Goal: Task Accomplishment & Management: Use online tool/utility

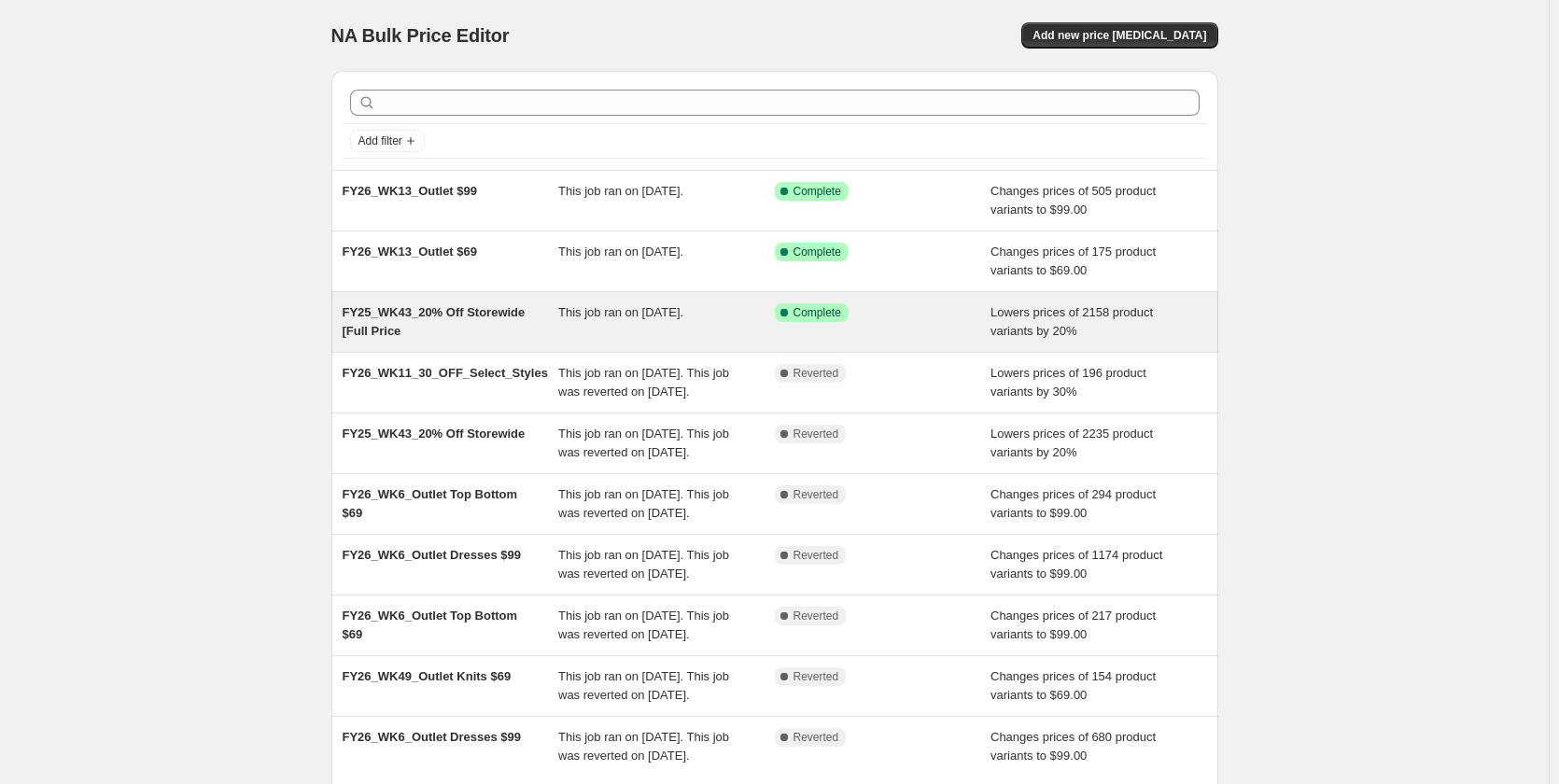
click at [528, 334] on div "FY25_WK43_20% Off Storewide [Full Price" at bounding box center [450, 322] width 216 height 37
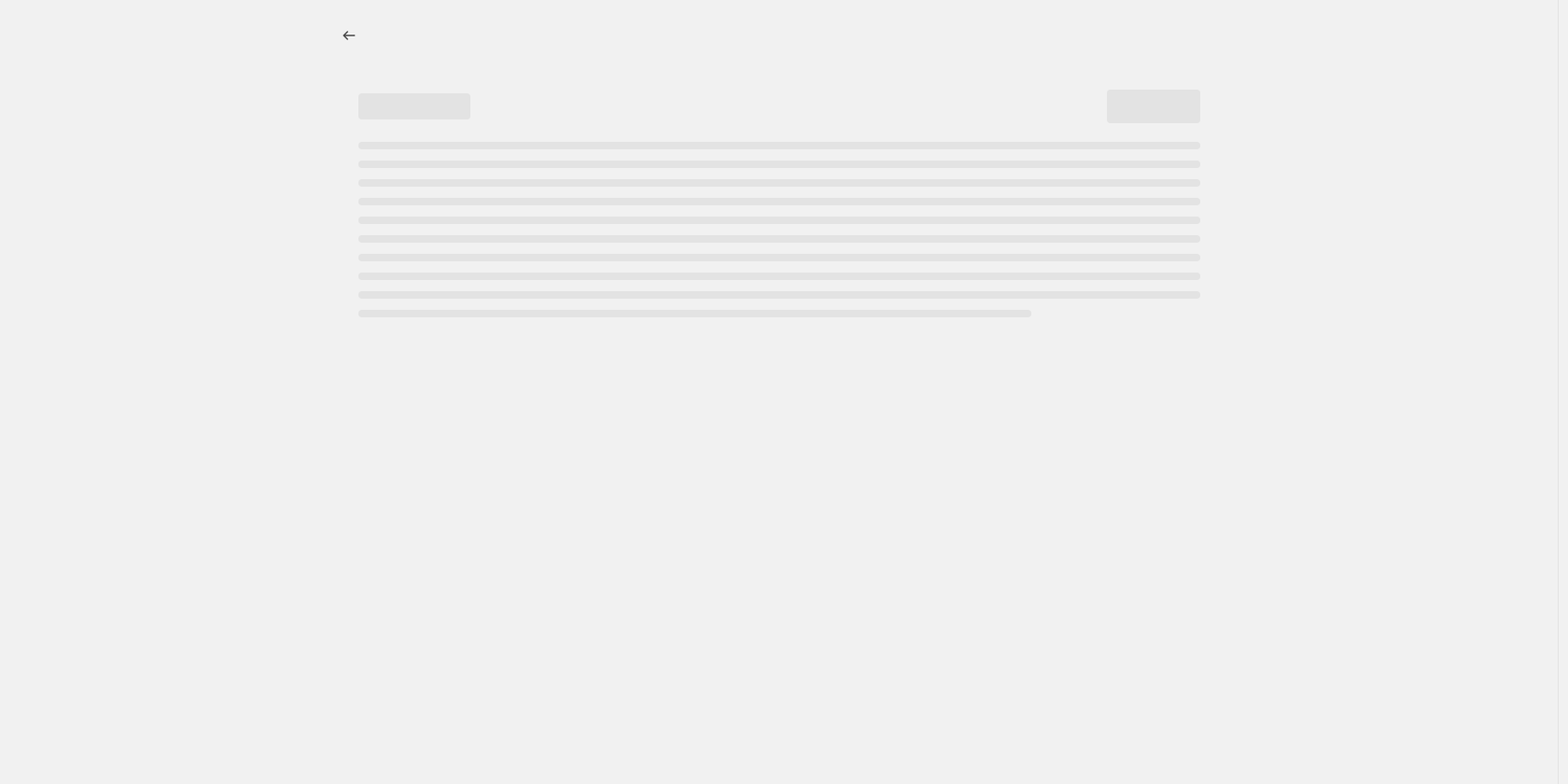
select select "percentage"
select select "tag"
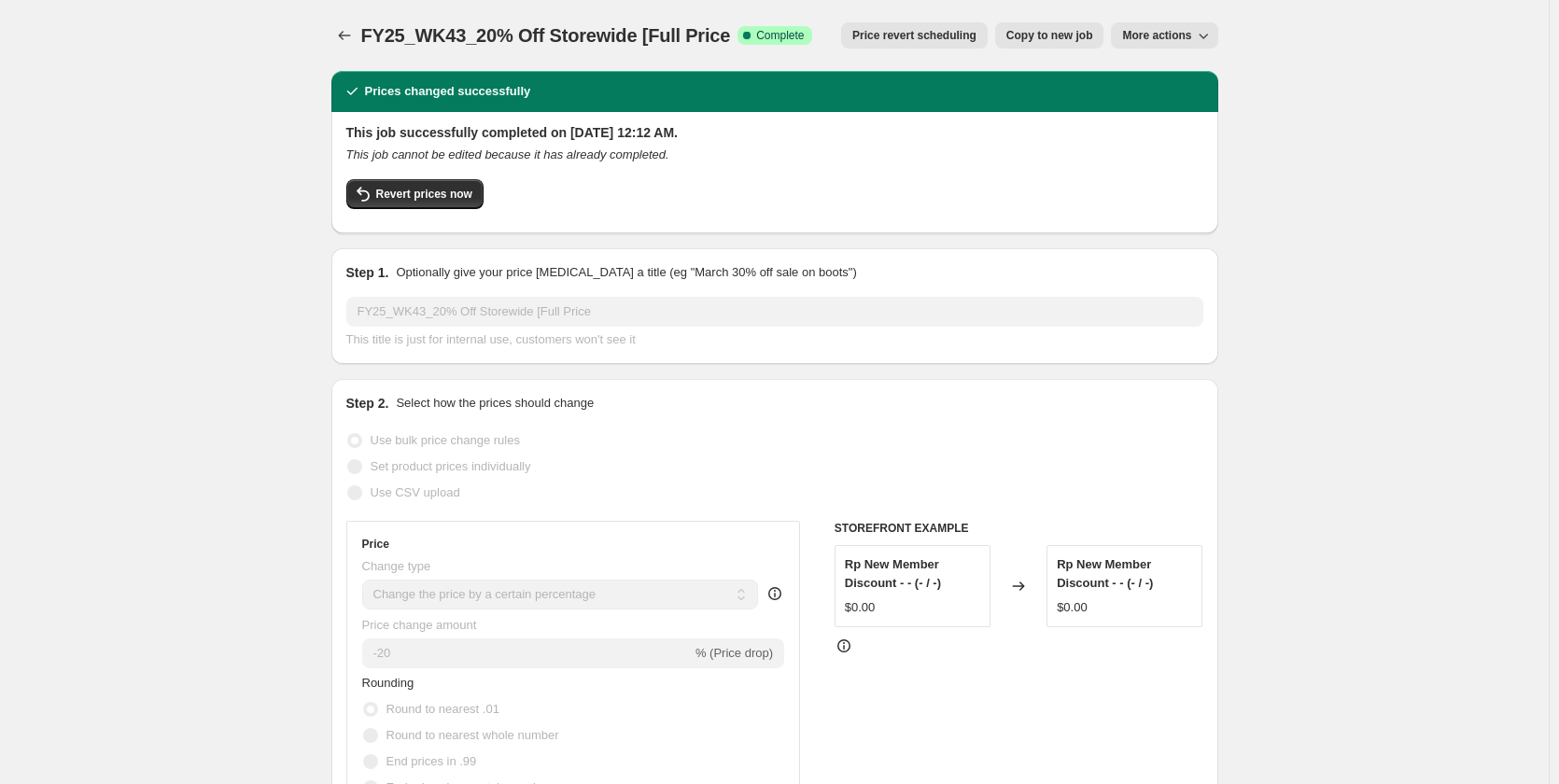
click at [953, 33] on span "Price revert scheduling" at bounding box center [914, 35] width 124 height 15
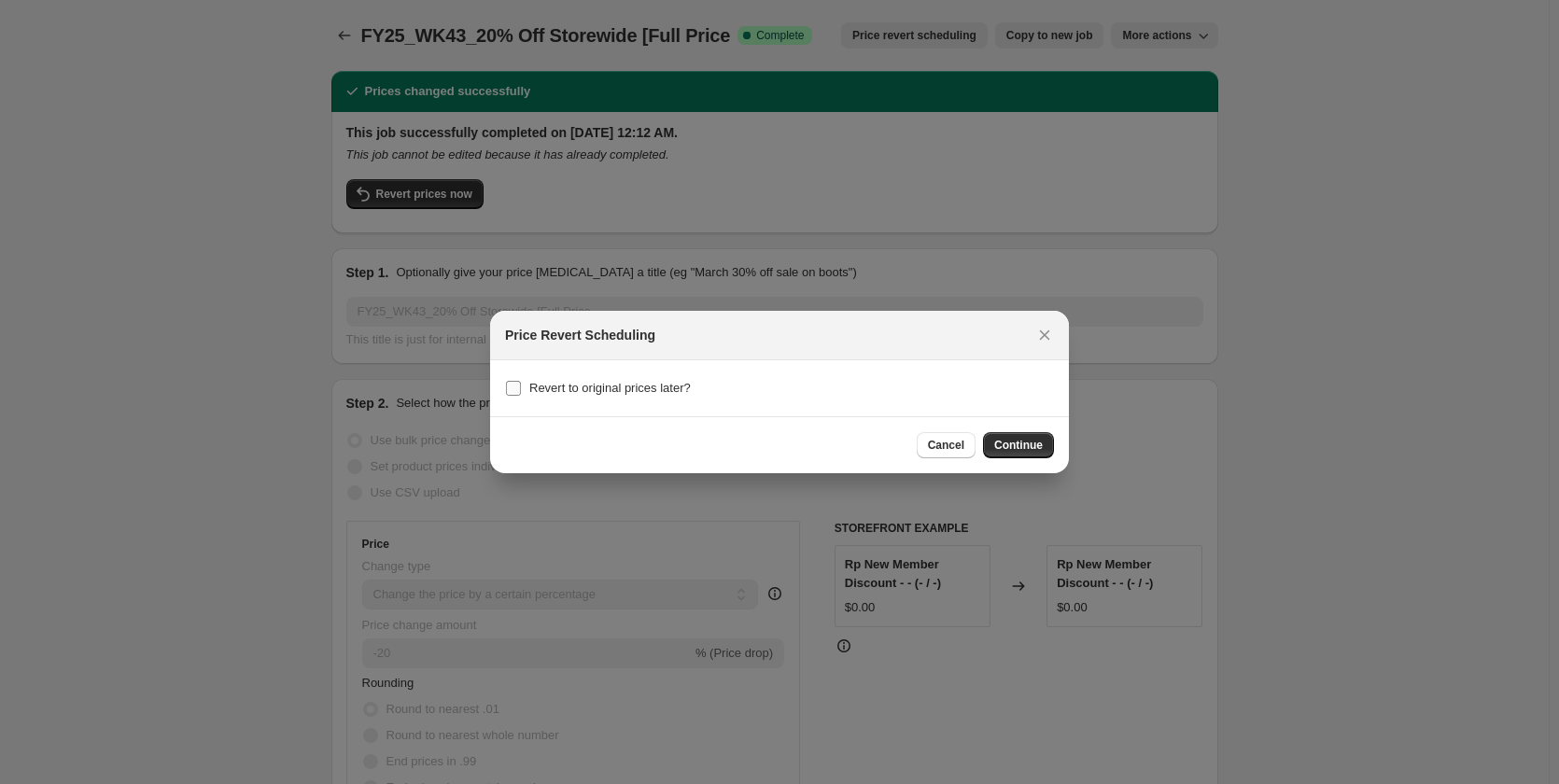
click at [649, 389] on span "Revert to original prices later?" at bounding box center [609, 388] width 161 height 14
click at [521, 389] on input "Revert to original prices later?" at bounding box center [512, 388] width 15 height 15
checkbox input "true"
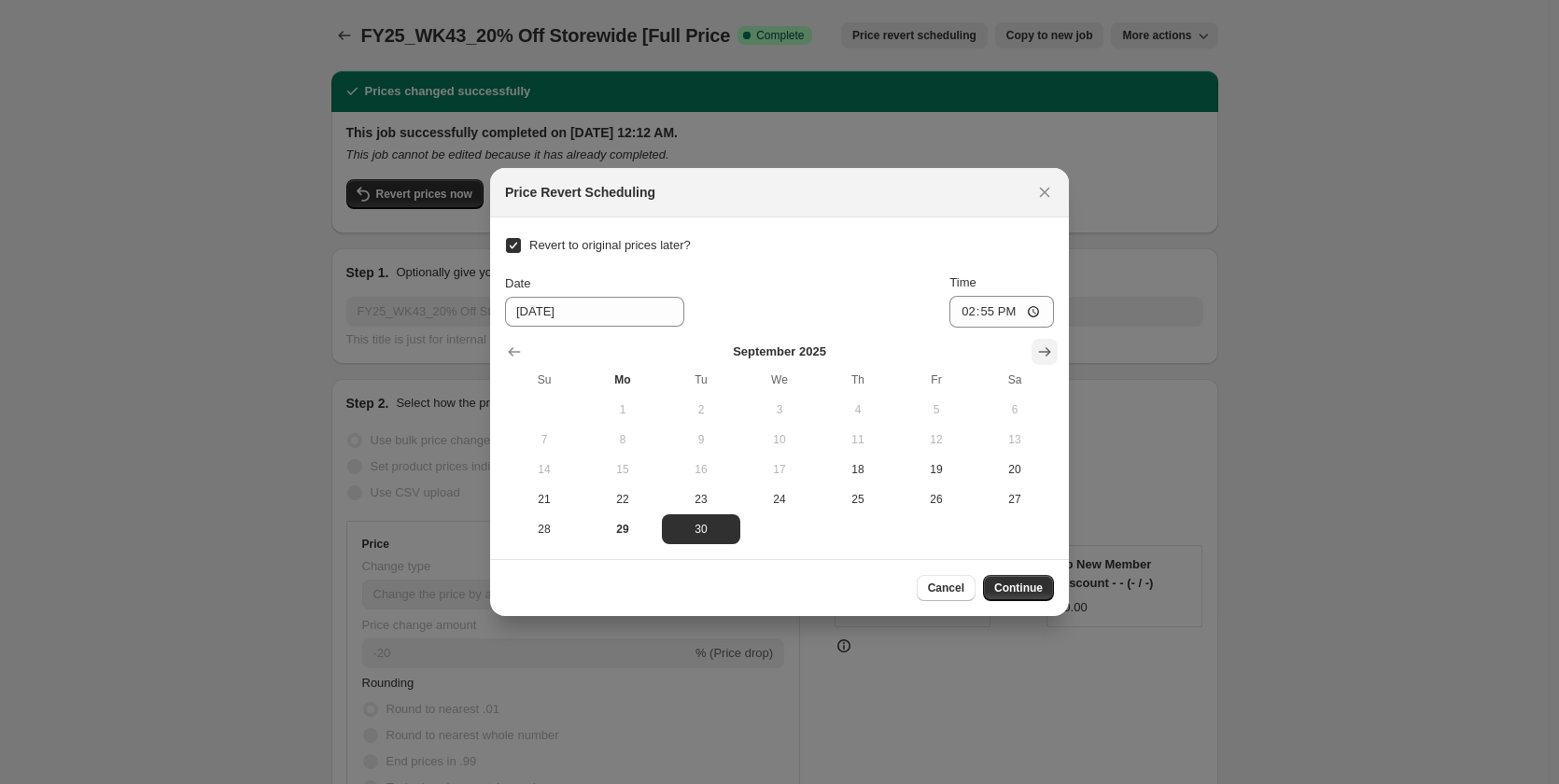
click at [1034, 351] on button "Show next month, October 2025" at bounding box center [1045, 352] width 26 height 26
click at [518, 346] on icon "Show previous month, September 2025" at bounding box center [513, 351] width 19 height 19
click at [686, 536] on span "30" at bounding box center [701, 529] width 64 height 15
click at [968, 312] on input "14:55" at bounding box center [1002, 312] width 105 height 31
click at [1002, 315] on input "16:00" at bounding box center [1002, 312] width 105 height 31
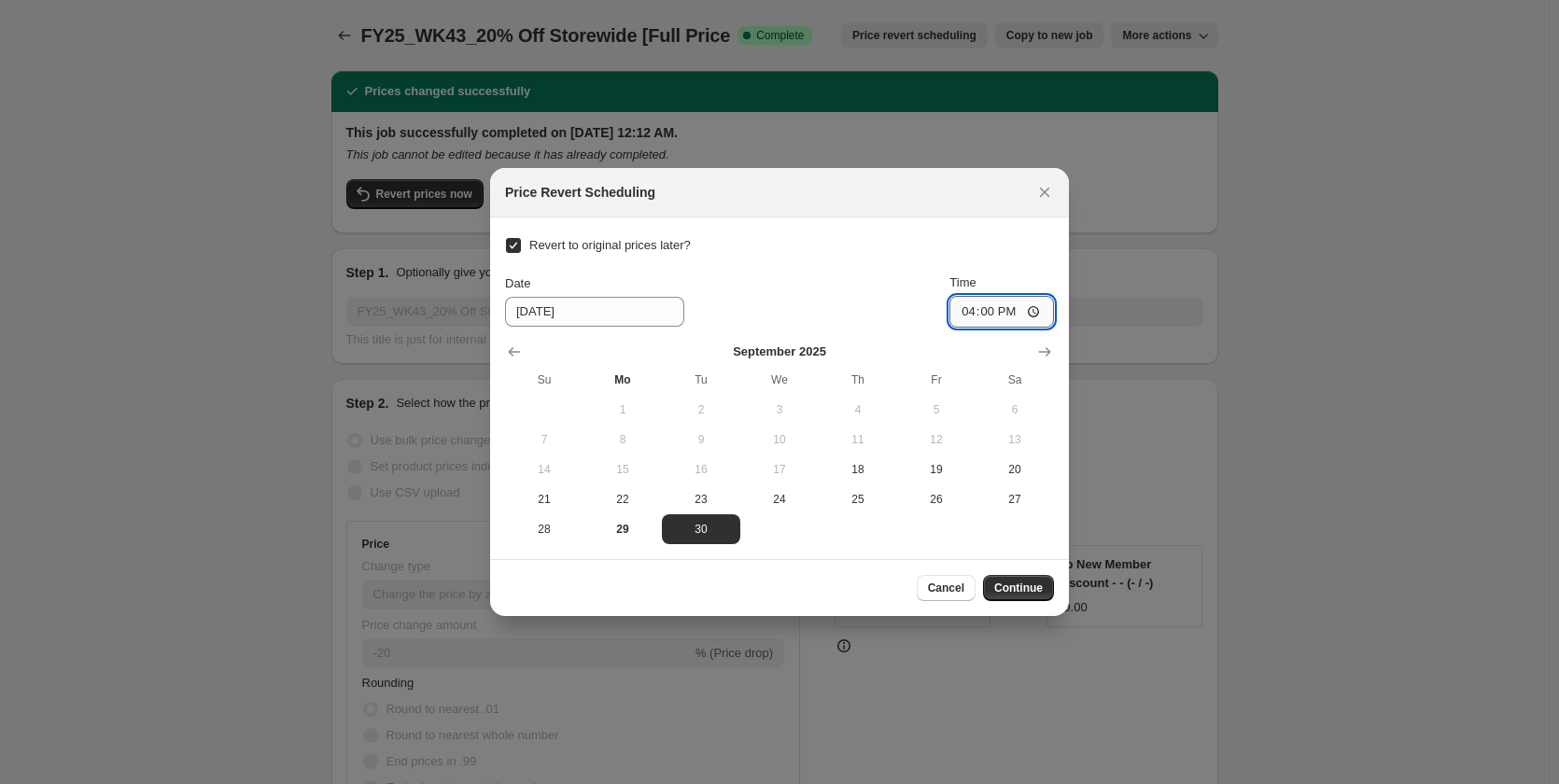
type input "04:00"
click at [1030, 599] on button "Continue" at bounding box center [1018, 588] width 71 height 26
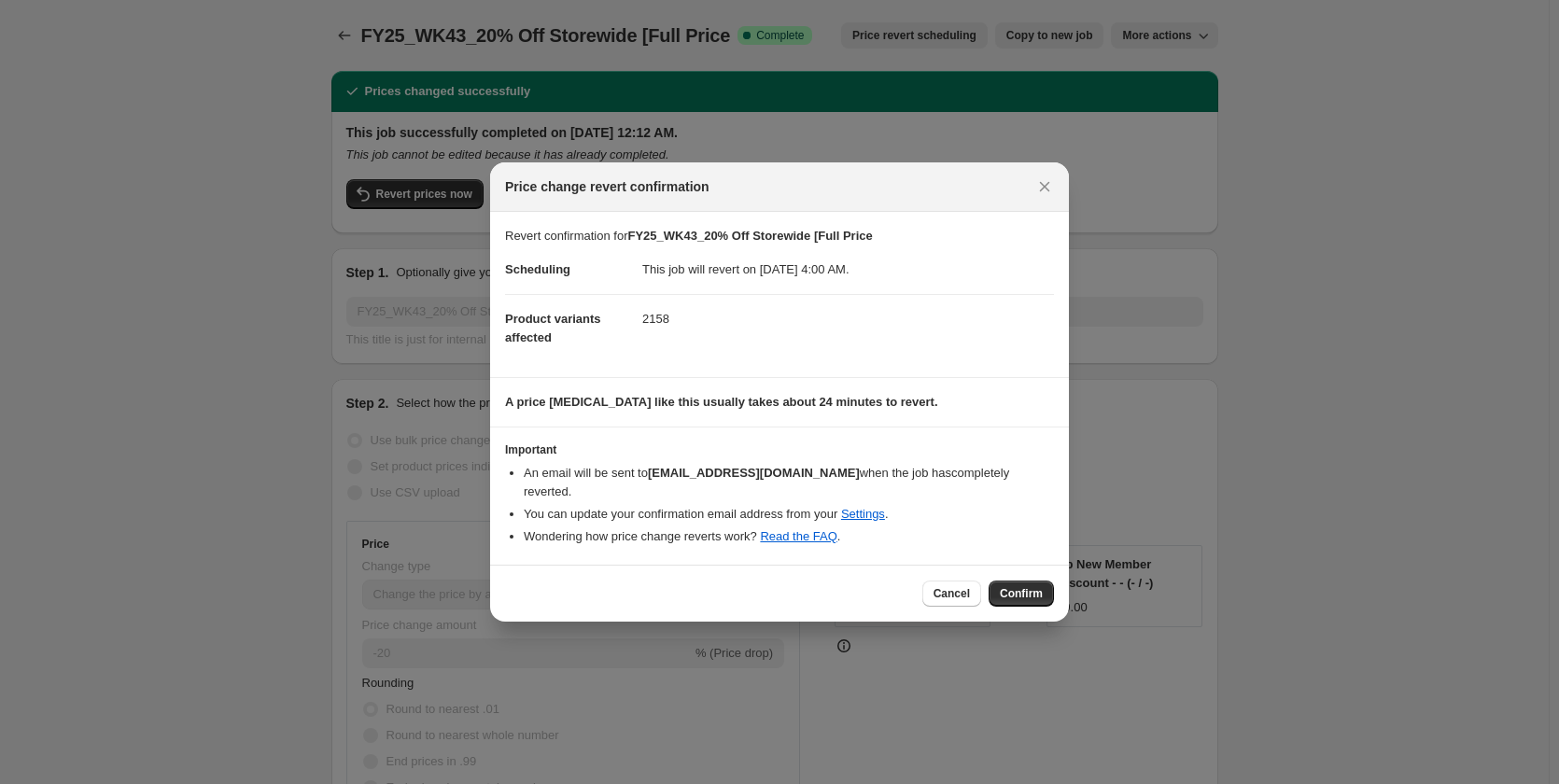
drag, startPoint x: 631, startPoint y: 250, endPoint x: 881, endPoint y: 258, distance: 250.1
click at [881, 258] on section "Revert confirmation for FY25_WK43_20% Off Storewide [Full Price Scheduling This…" at bounding box center [780, 294] width 579 height 165
click at [961, 257] on dd "This job will revert on [DATE] 4:00 AM." at bounding box center [848, 270] width 412 height 49
click at [1046, 581] on button "Confirm" at bounding box center [1021, 593] width 66 height 26
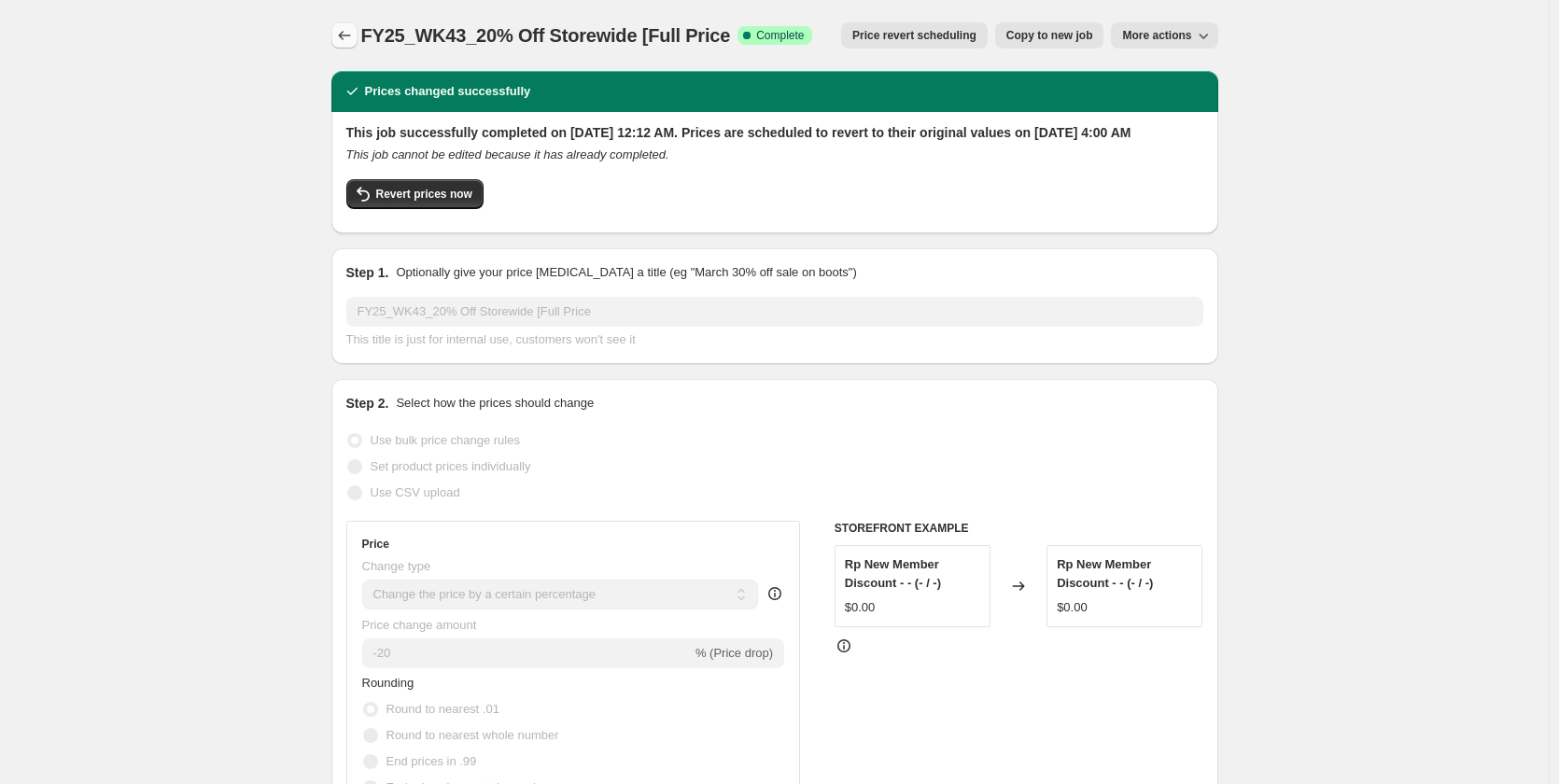
click at [344, 40] on icon "Price change jobs" at bounding box center [344, 35] width 19 height 19
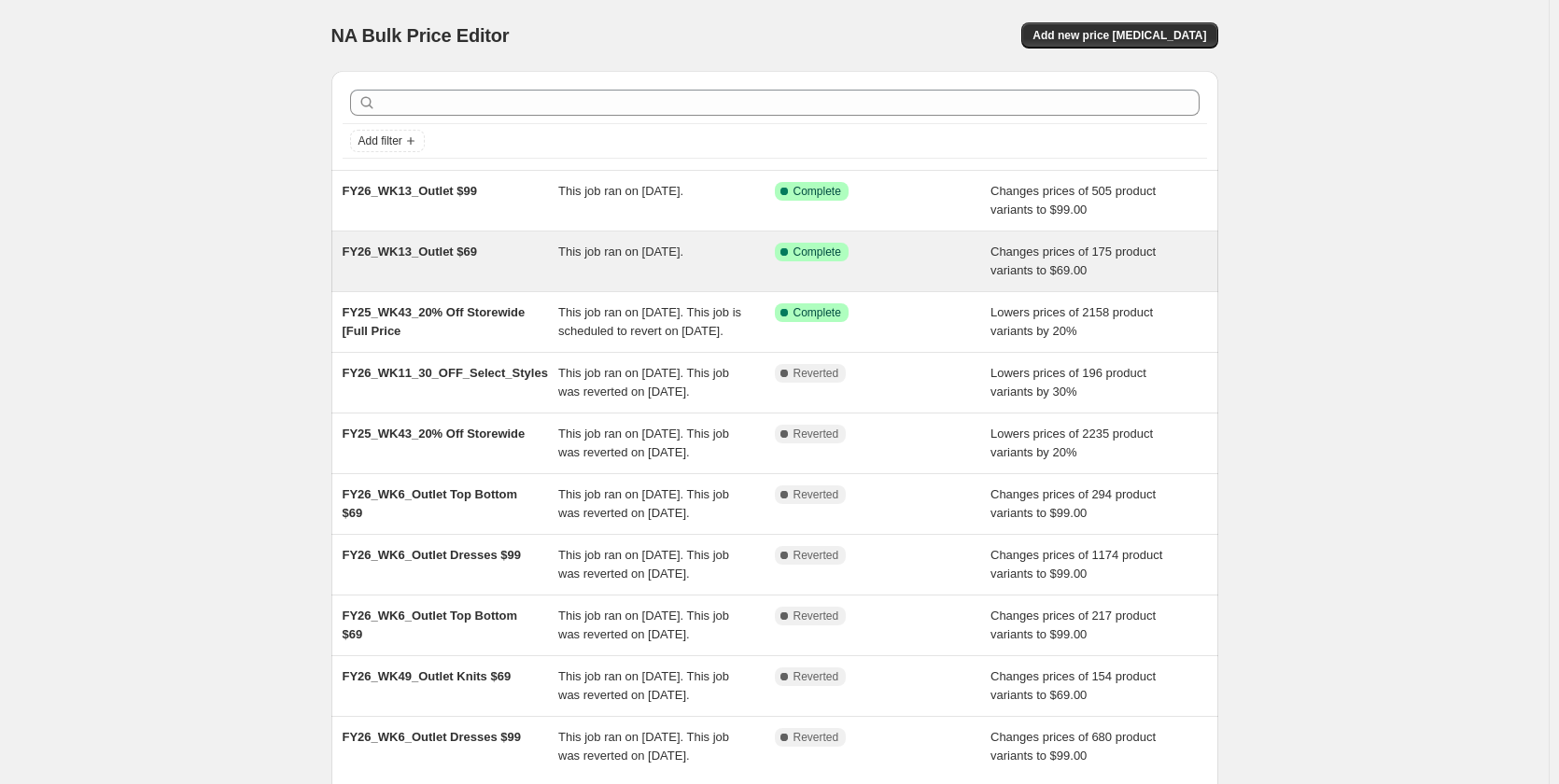
click at [665, 263] on div "This job ran on [DATE]." at bounding box center [666, 261] width 216 height 37
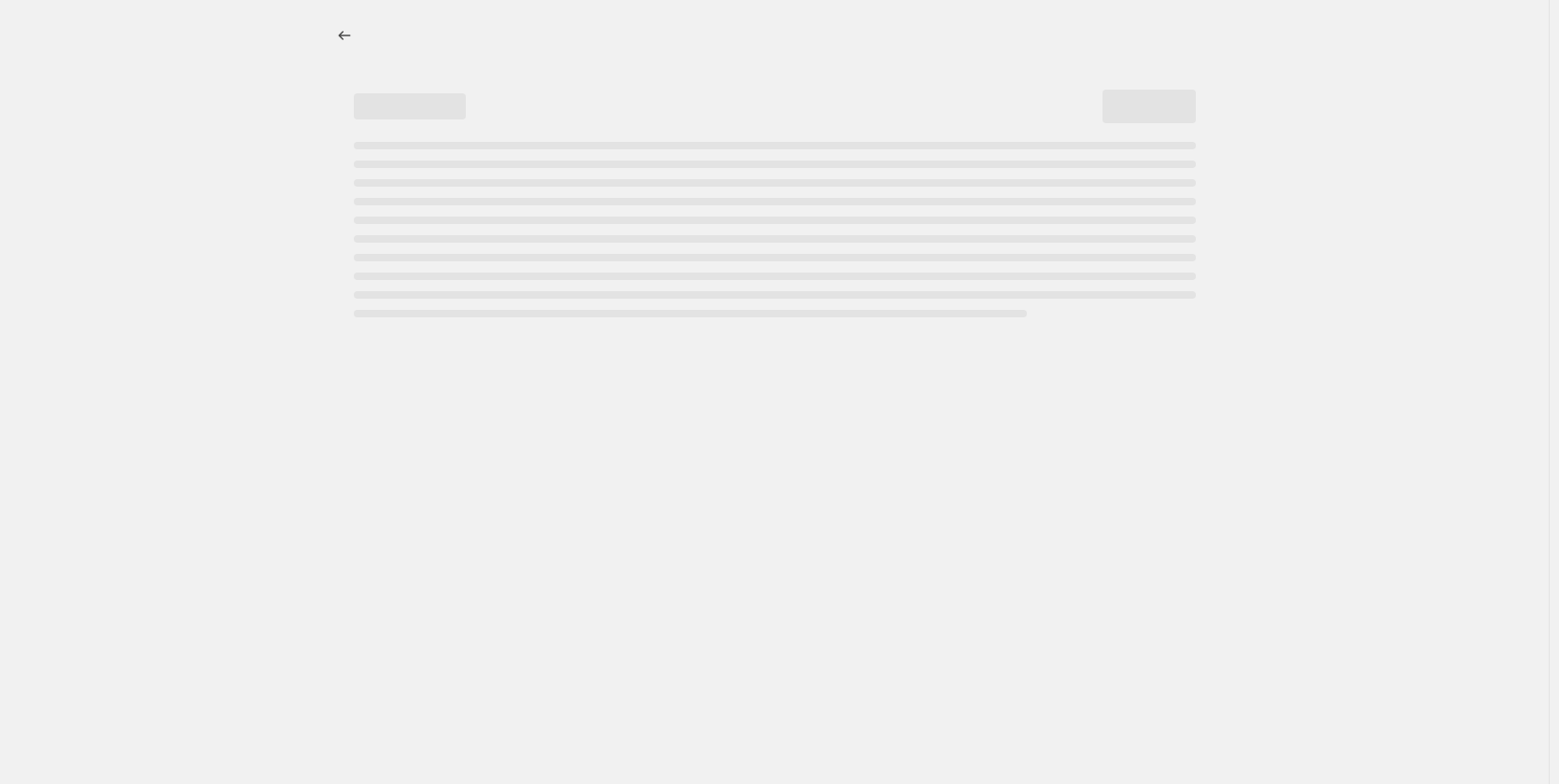
select select "no_change"
select select "tag"
select select "product_status"
select select "tag"
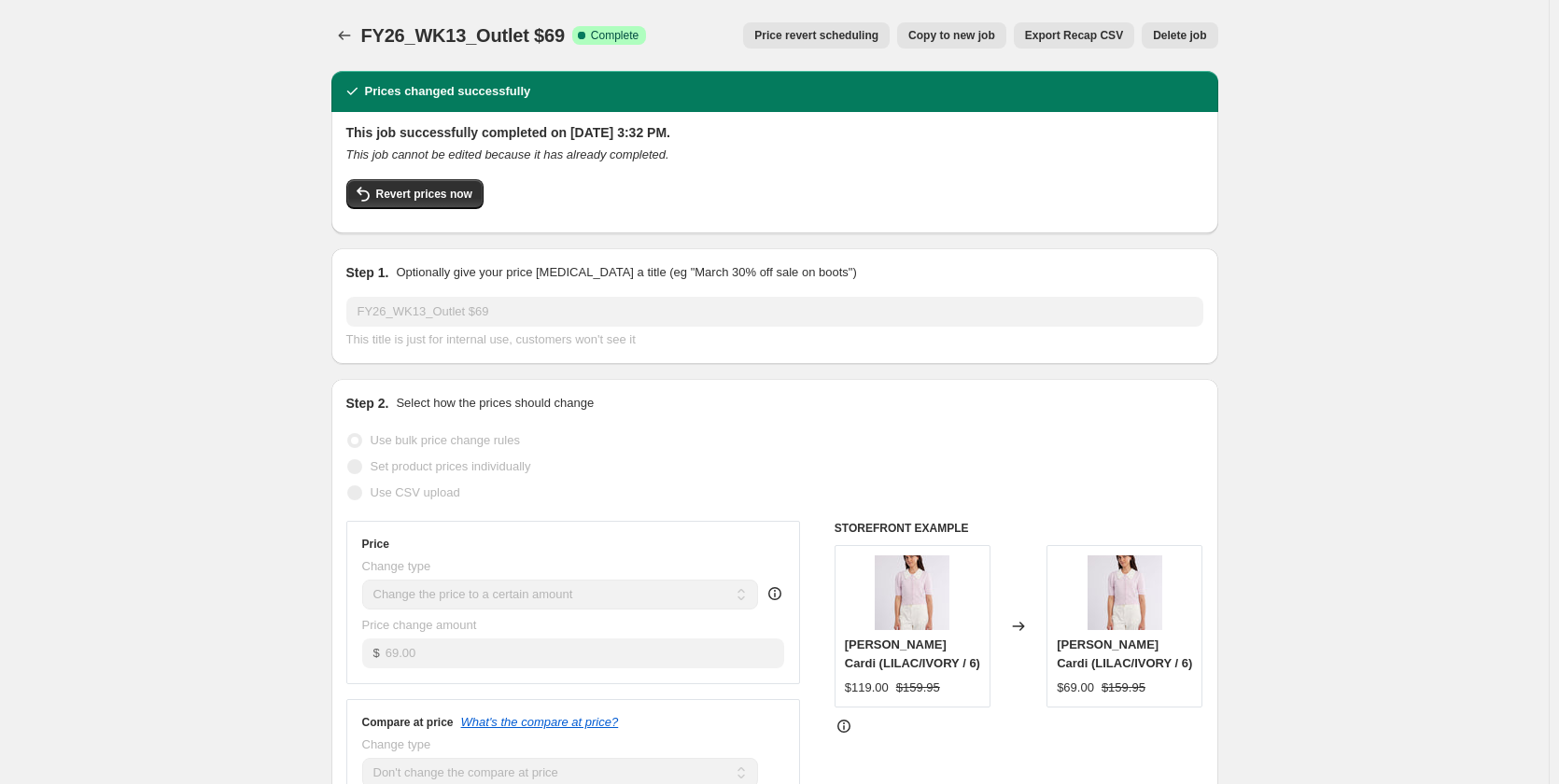
click at [847, 30] on span "Price revert scheduling" at bounding box center [816, 35] width 124 height 15
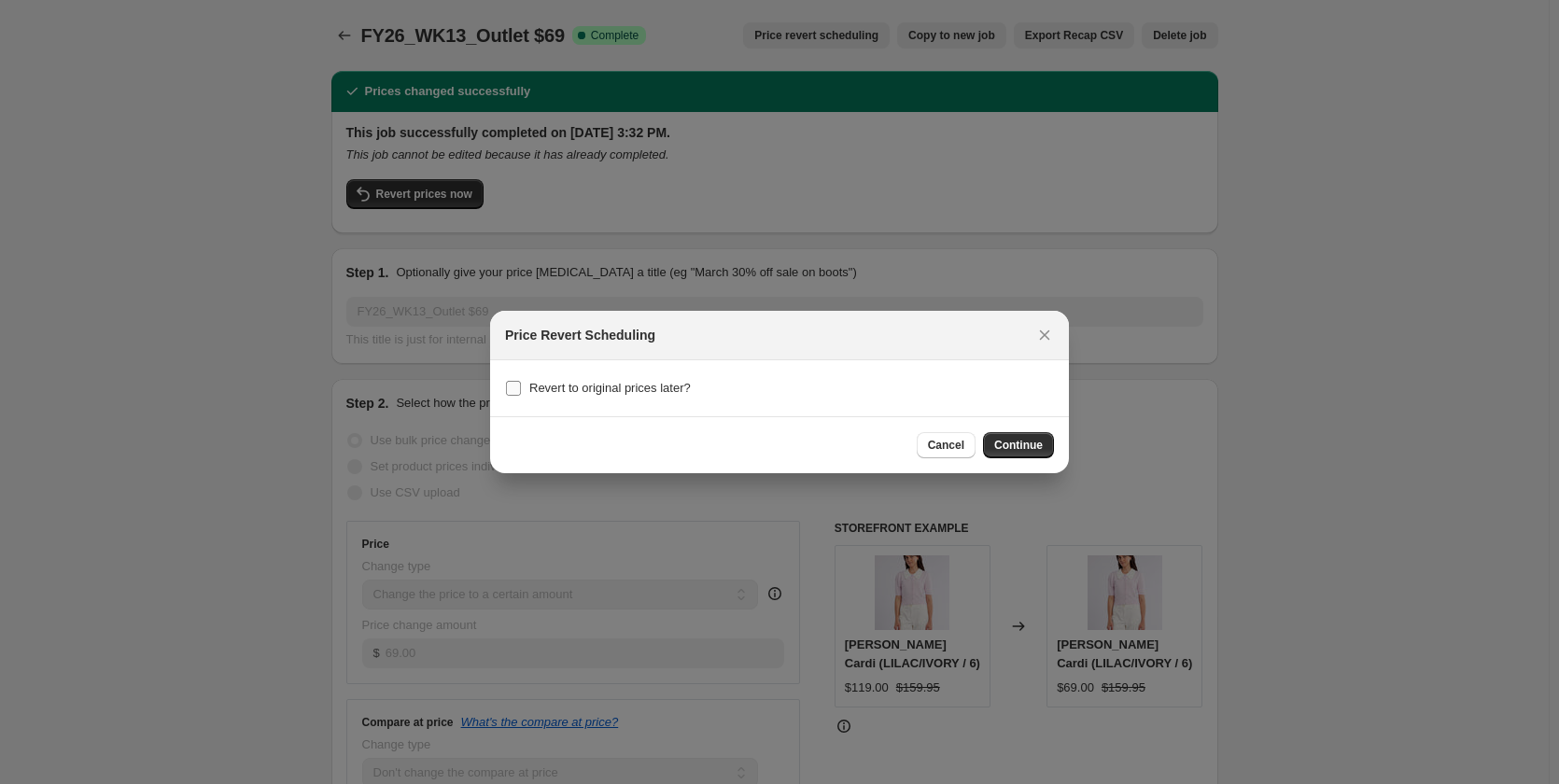
click at [597, 378] on label "Revert to original prices later?" at bounding box center [598, 388] width 186 height 26
click at [521, 381] on input "Revert to original prices later?" at bounding box center [512, 388] width 15 height 15
checkbox input "true"
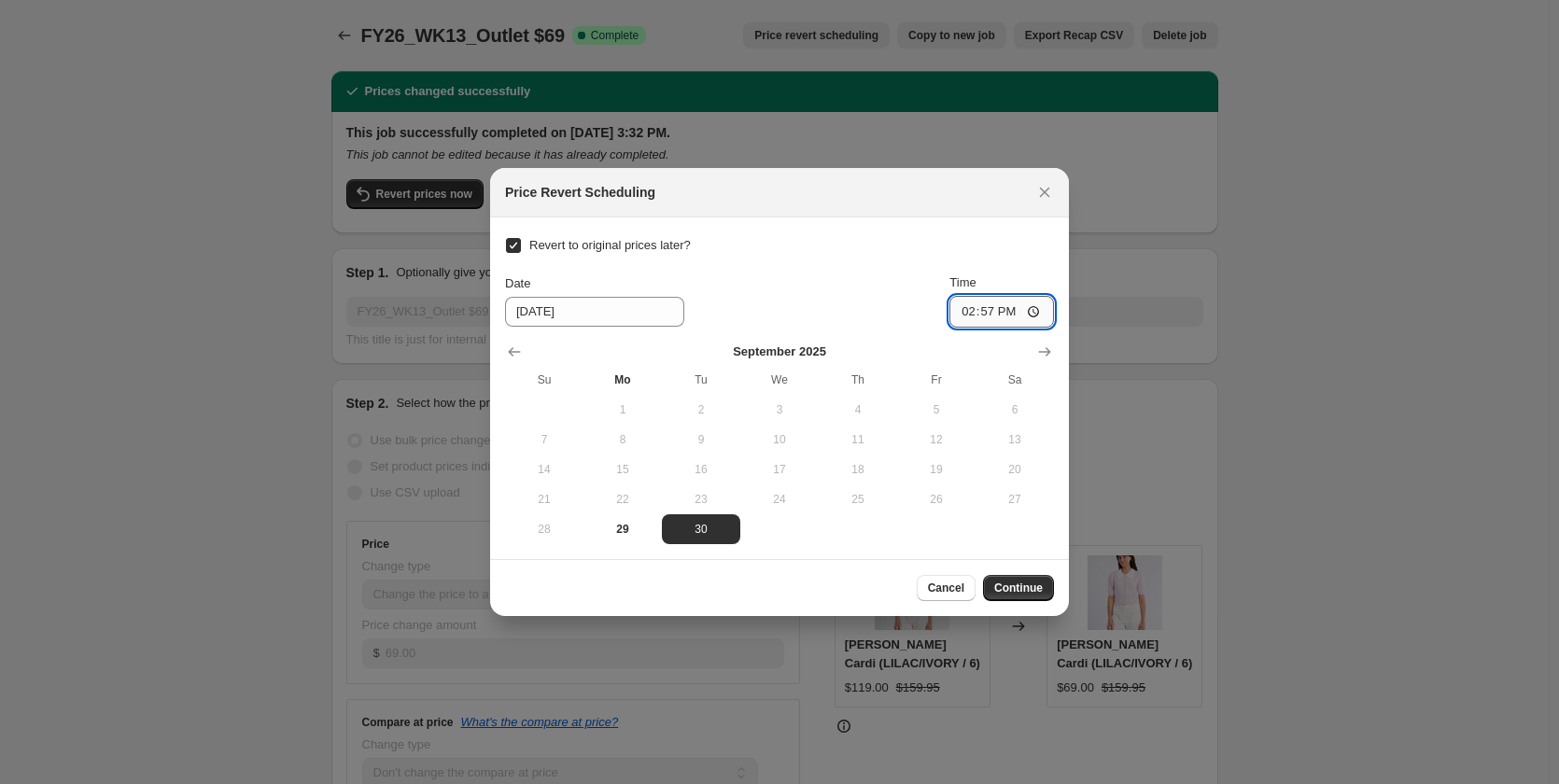
click at [968, 306] on input "14:57" at bounding box center [1002, 312] width 105 height 31
click at [1005, 308] on input "16:00" at bounding box center [1002, 312] width 105 height 31
type input "04:00"
click at [1038, 588] on span "Continue" at bounding box center [1019, 588] width 49 height 15
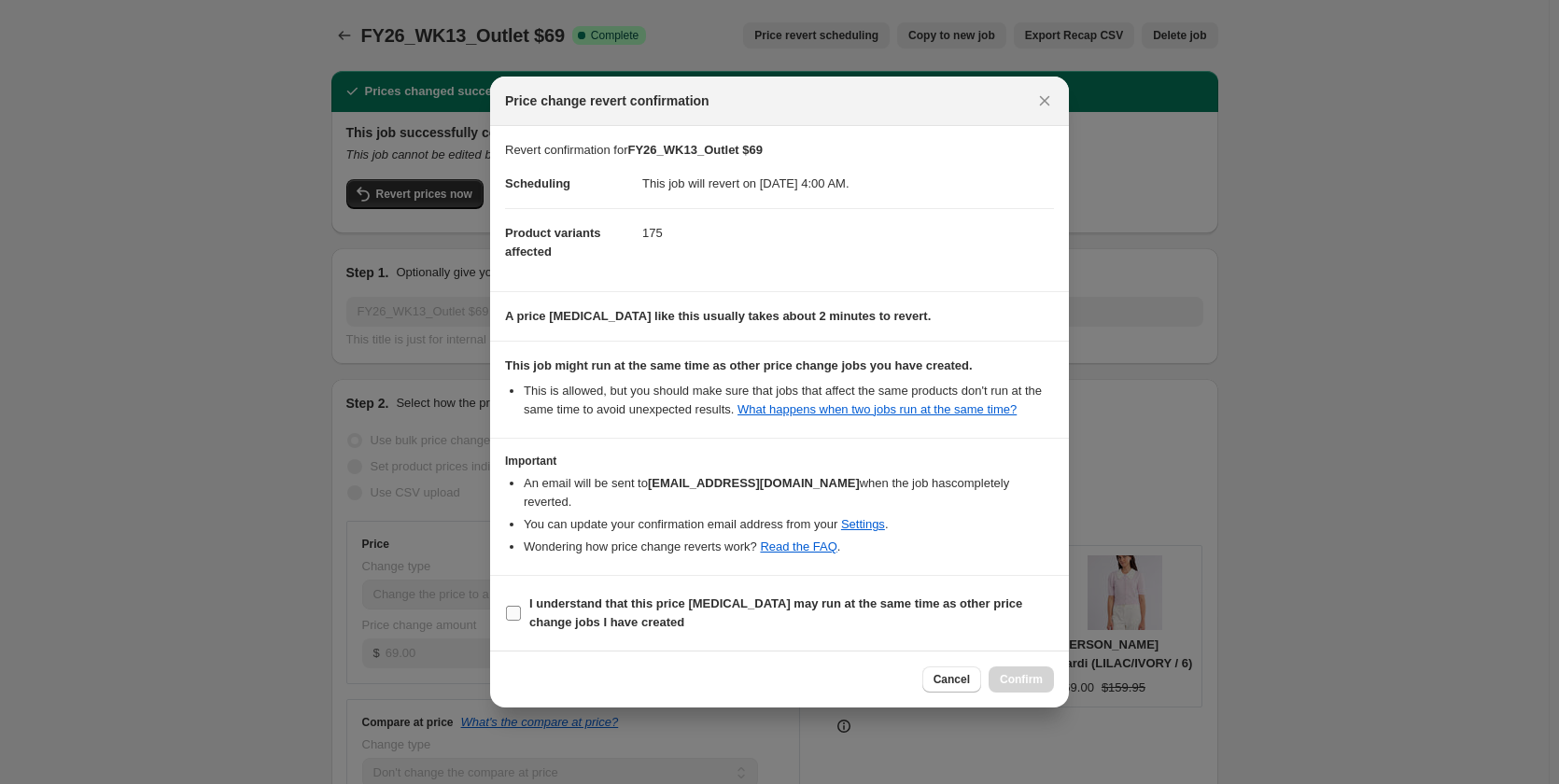
click at [577, 608] on b "I understand that this price [MEDICAL_DATA] may run at the same time as other p…" at bounding box center [776, 612] width 493 height 32
click at [521, 608] on input "I understand that this price [MEDICAL_DATA] may run at the same time as other p…" at bounding box center [512, 613] width 15 height 15
checkbox input "true"
click at [1010, 672] on span "Confirm" at bounding box center [1021, 678] width 43 height 15
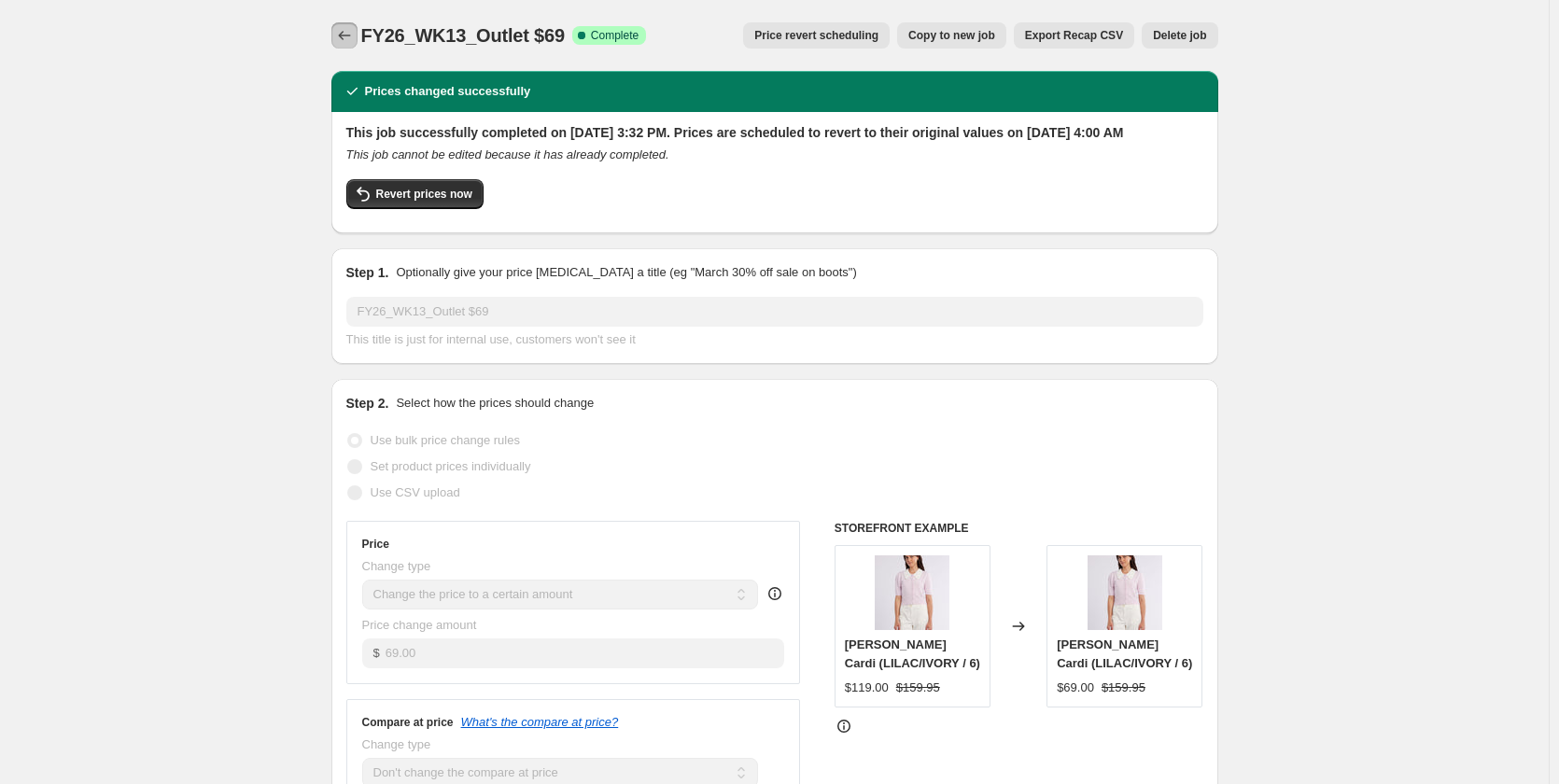
click at [354, 40] on icon "Price change jobs" at bounding box center [344, 35] width 19 height 19
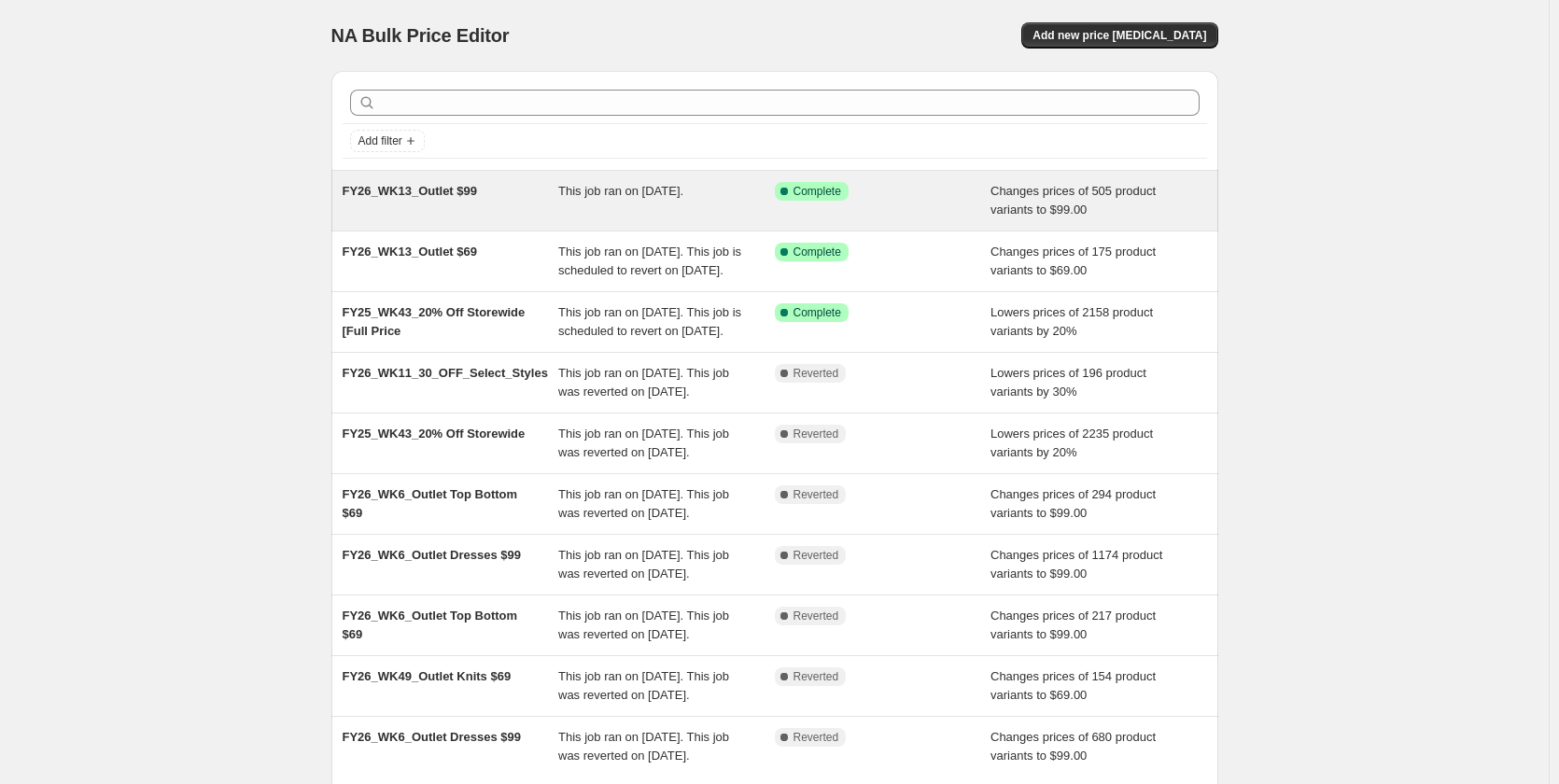
click at [682, 207] on div "This job ran on [DATE]." at bounding box center [666, 200] width 216 height 37
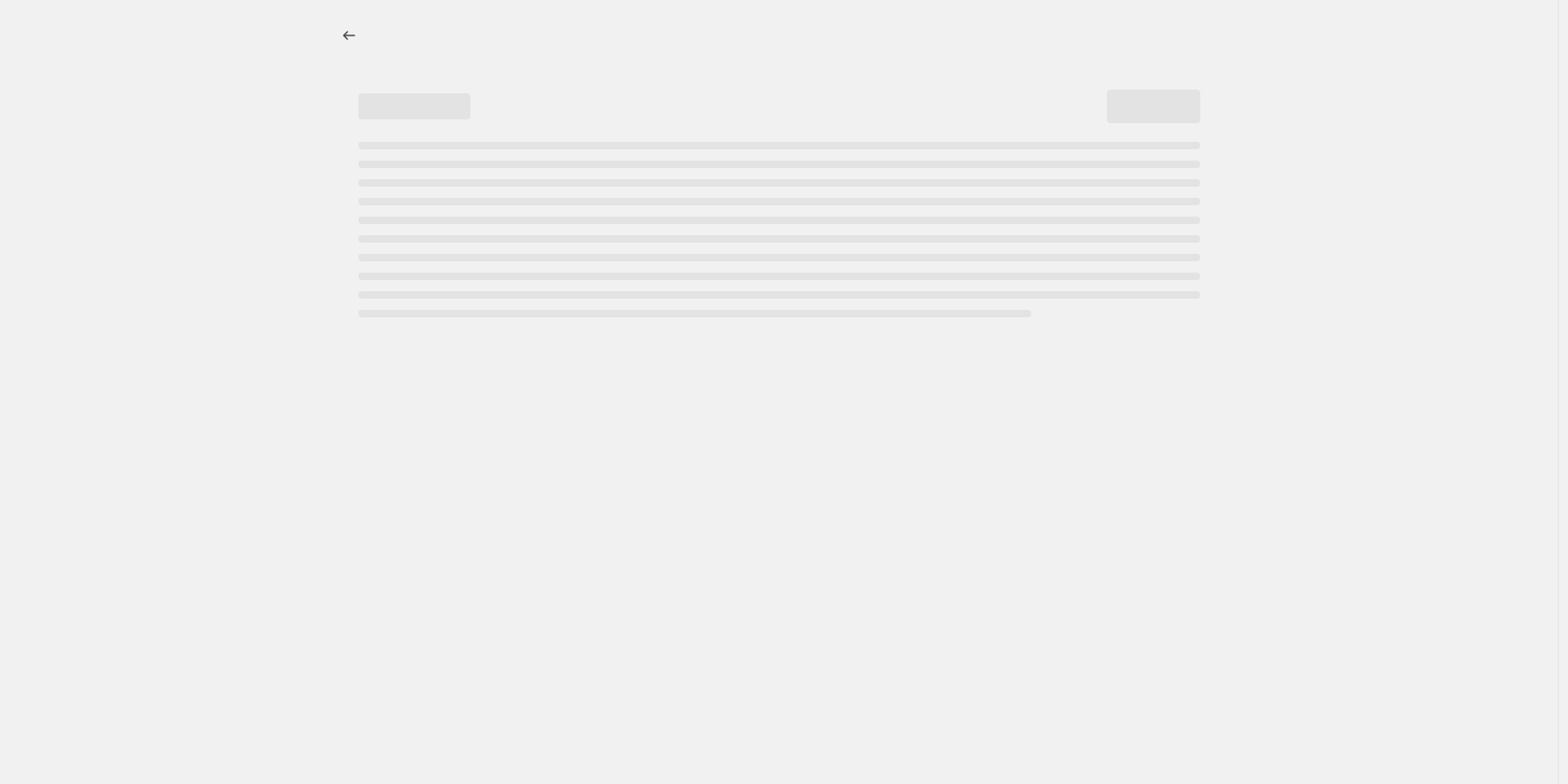
select select "no_change"
select select "tag"
select select "product_status"
select select "tag"
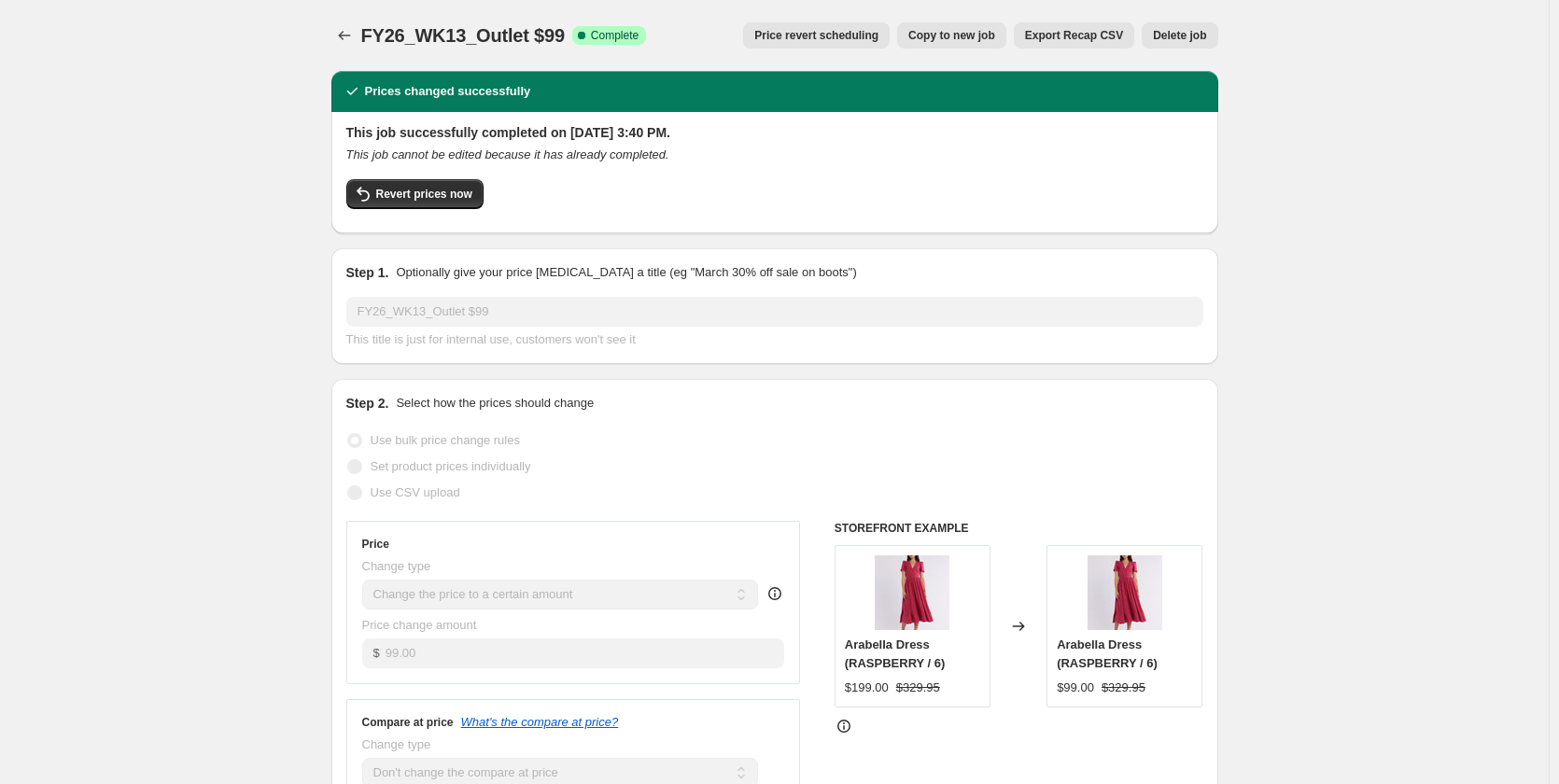
click at [872, 40] on span "Price revert scheduling" at bounding box center [816, 35] width 124 height 15
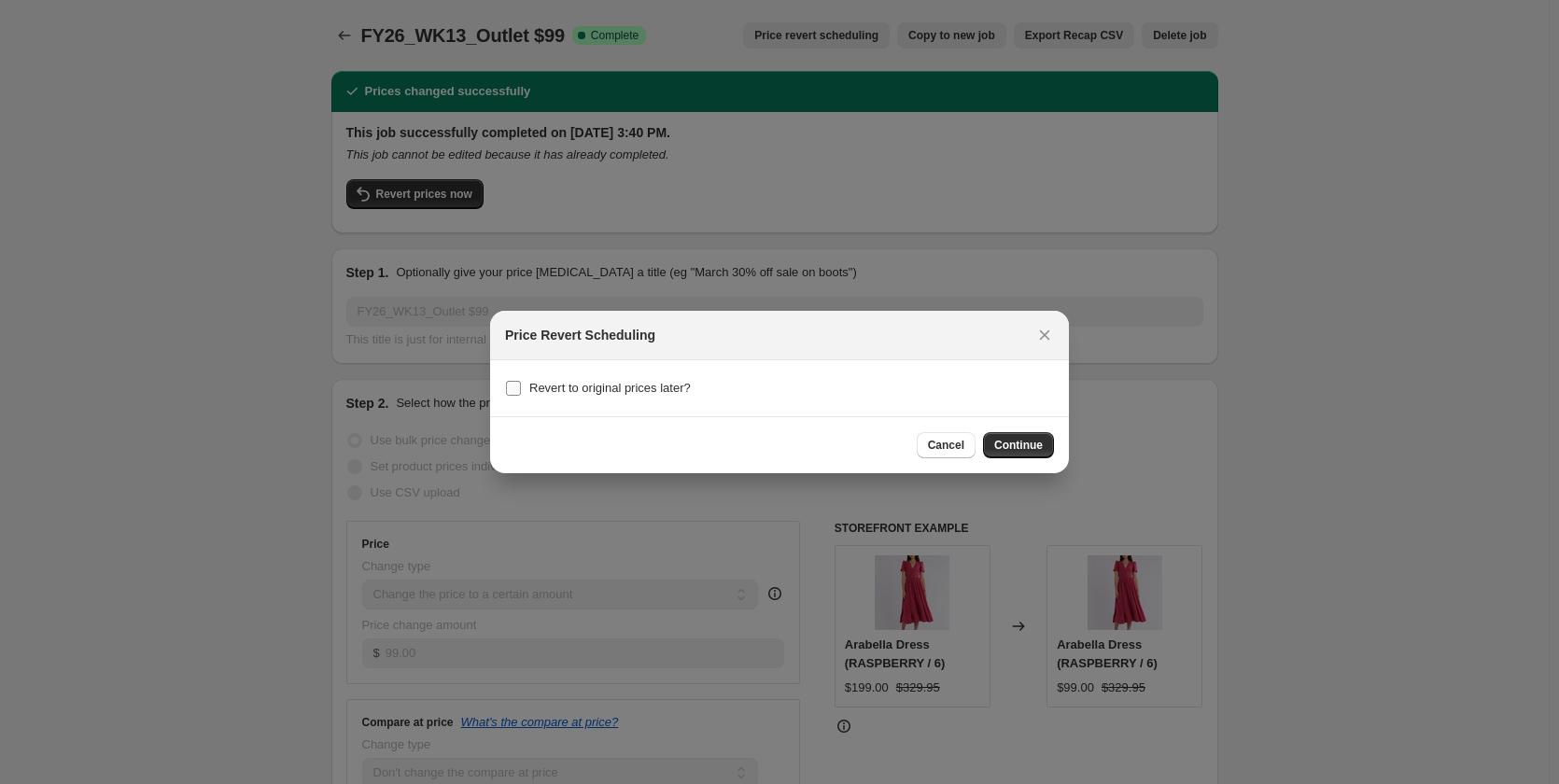
click at [617, 381] on span "Revert to original prices later?" at bounding box center [609, 388] width 161 height 14
click at [521, 381] on input "Revert to original prices later?" at bounding box center [512, 388] width 15 height 15
checkbox input "true"
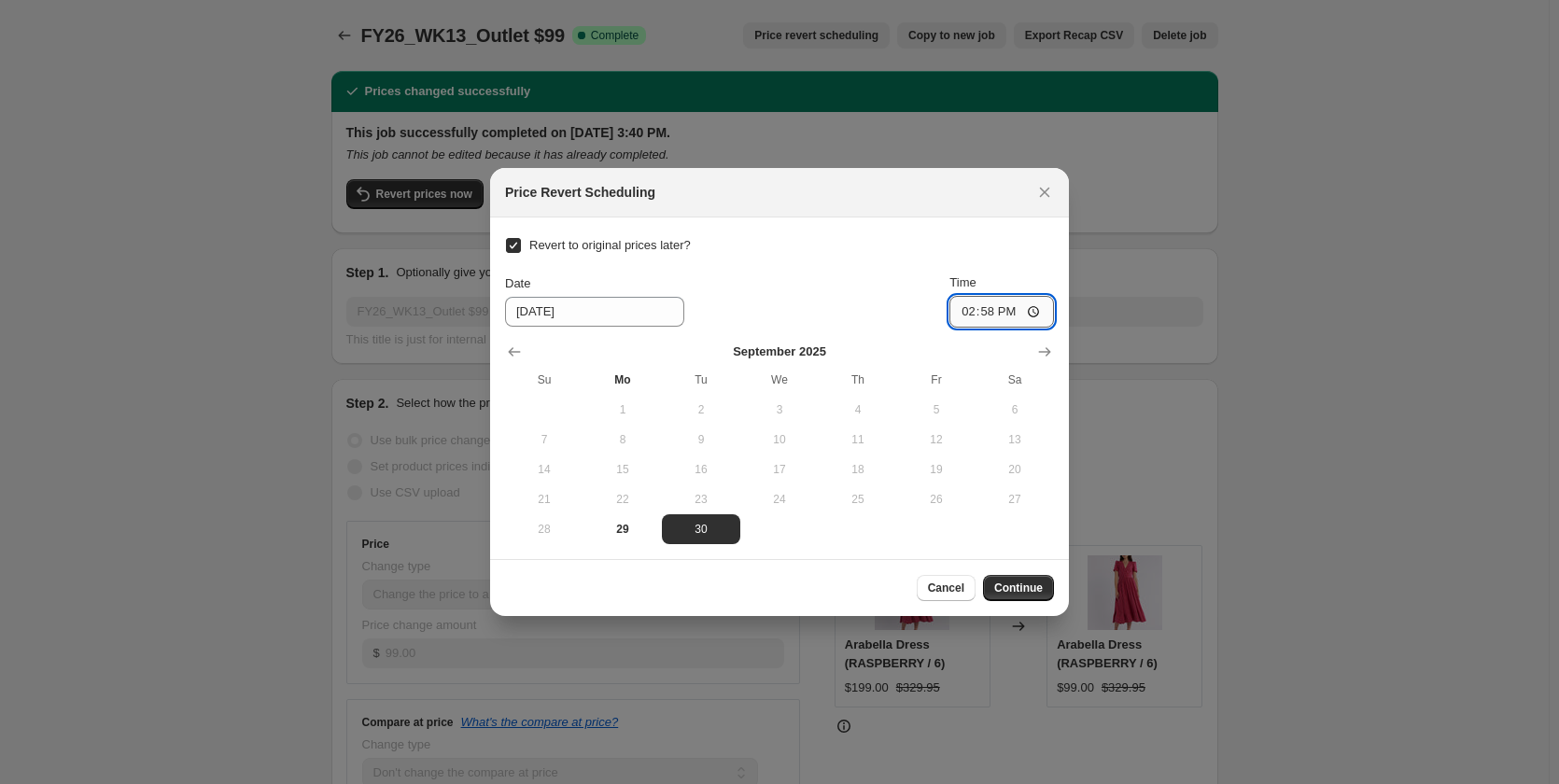
click at [967, 303] on input "14:58" at bounding box center [1002, 312] width 105 height 31
type input "04:00"
click at [705, 535] on span "30" at bounding box center [701, 529] width 64 height 15
click at [1018, 590] on span "Continue" at bounding box center [1019, 588] width 49 height 15
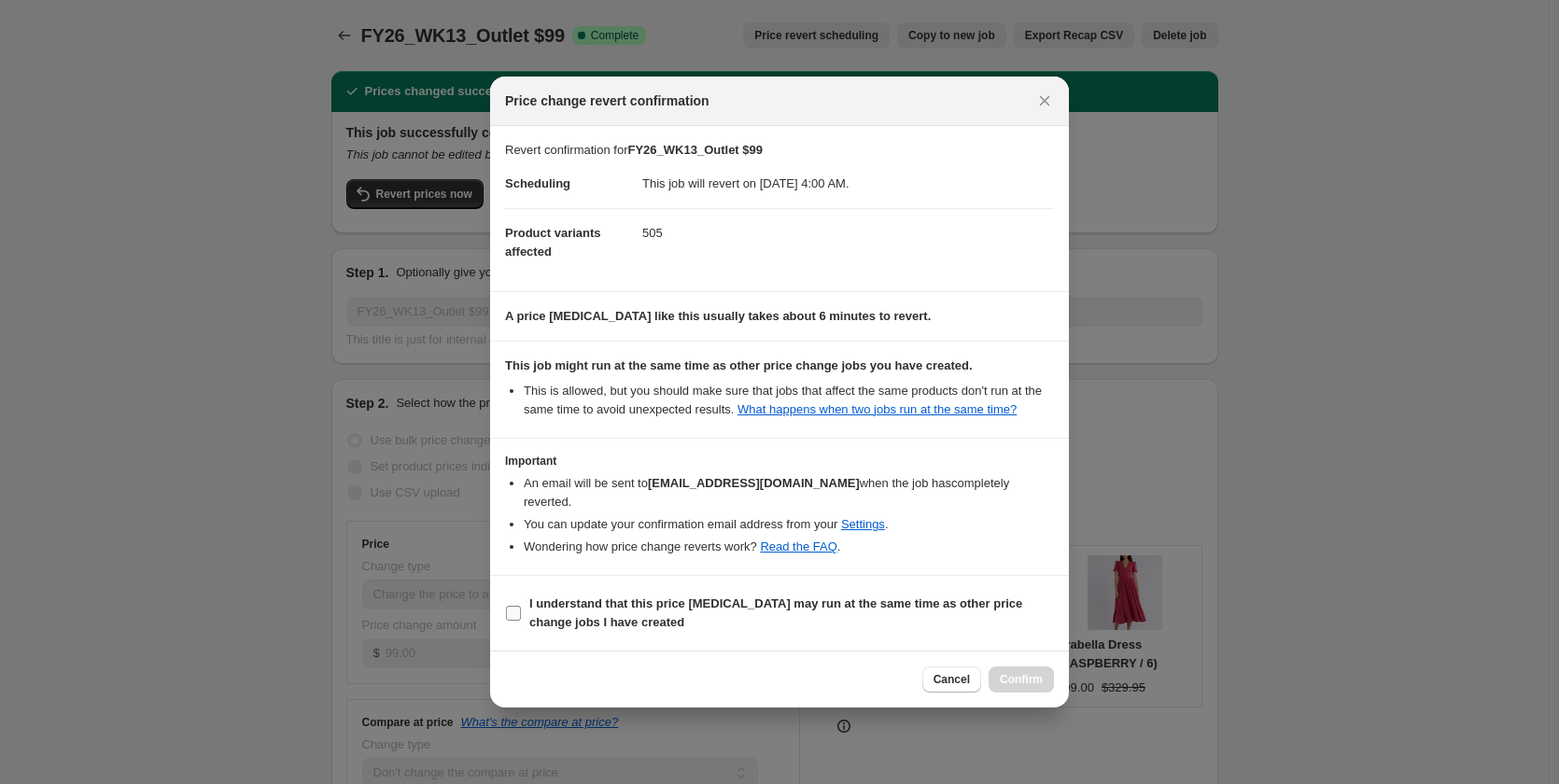
click at [606, 620] on b "I understand that this price [MEDICAL_DATA] may run at the same time as other p…" at bounding box center [776, 612] width 493 height 32
click at [521, 620] on input "I understand that this price [MEDICAL_DATA] may run at the same time as other p…" at bounding box center [512, 613] width 15 height 15
checkbox input "true"
click at [1034, 672] on span "Confirm" at bounding box center [1021, 678] width 43 height 15
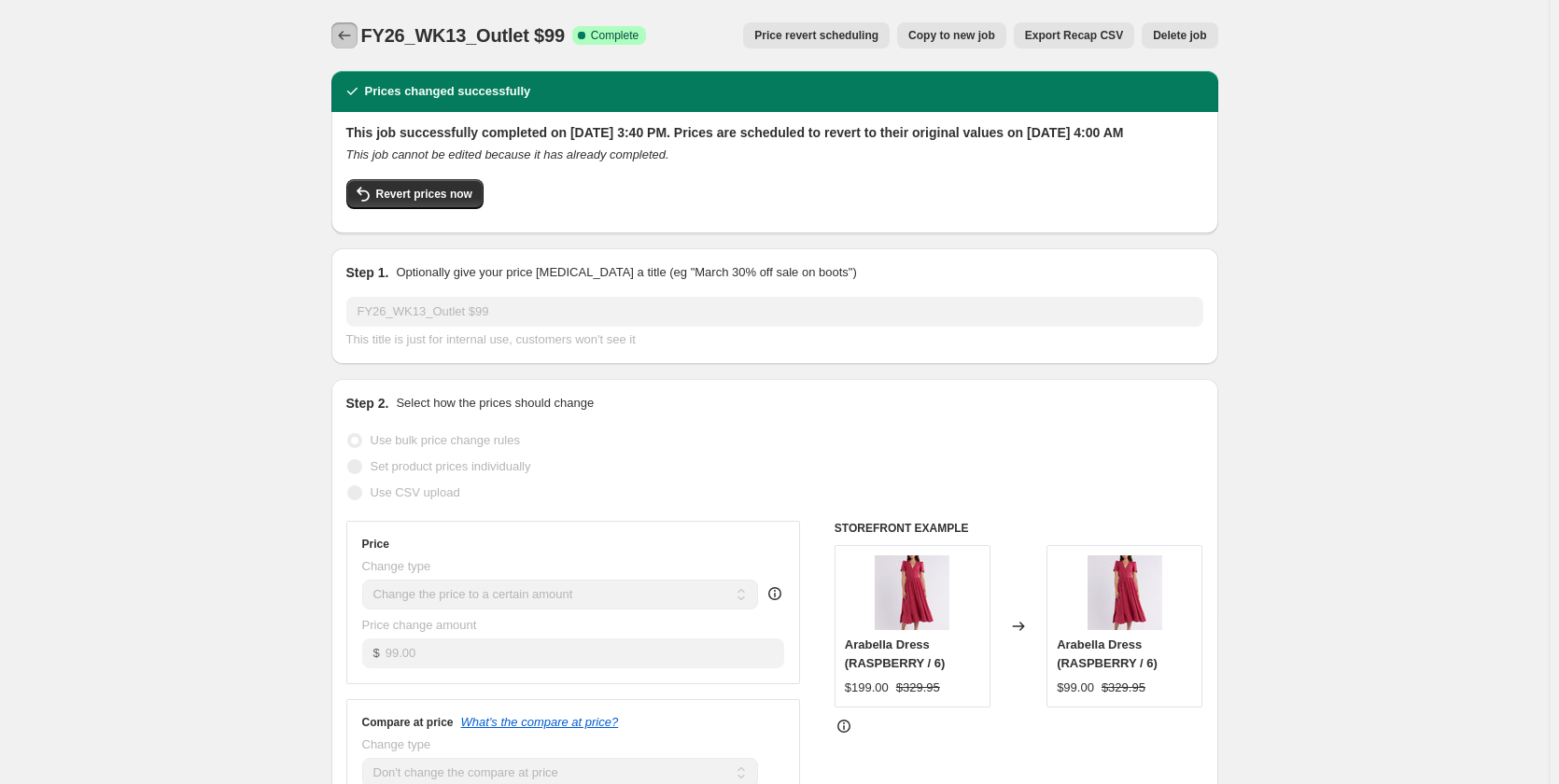
click at [349, 41] on icon "Price change jobs" at bounding box center [344, 35] width 19 height 19
